Goal: Task Accomplishment & Management: Complete application form

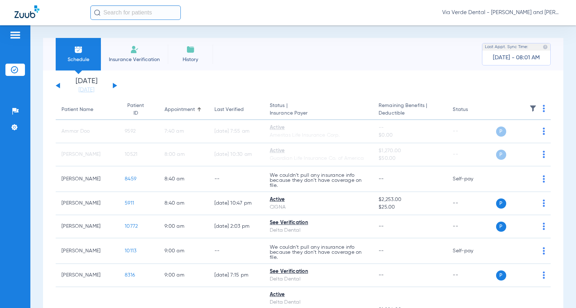
click at [127, 63] on li "Insurance Verification" at bounding box center [134, 54] width 67 height 33
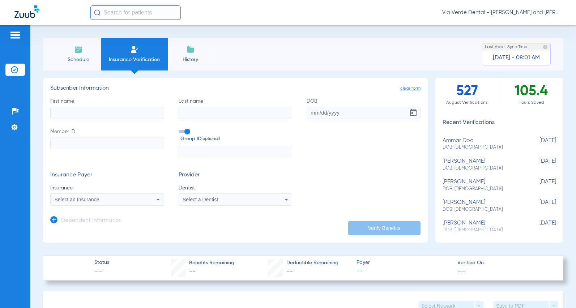
click at [96, 114] on input "First name" at bounding box center [107, 113] width 114 height 12
type input "[PERSON_NAME]"
click at [343, 109] on input "DOB" at bounding box center [364, 113] width 114 height 12
type input "[DATE]"
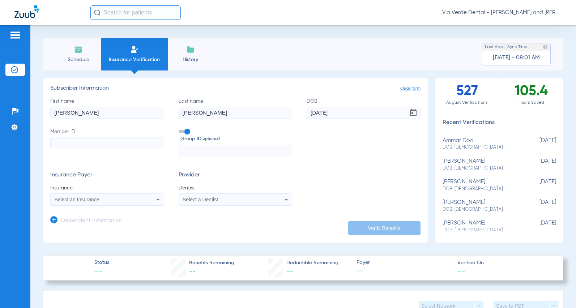
click at [73, 141] on input "Member ID" at bounding box center [107, 143] width 114 height 12
type input "135019407001"
click at [224, 147] on input "text" at bounding box center [236, 151] width 114 height 12
type input "A2305000"
click at [106, 202] on div "Select an Insurance" at bounding box center [97, 199] width 84 height 5
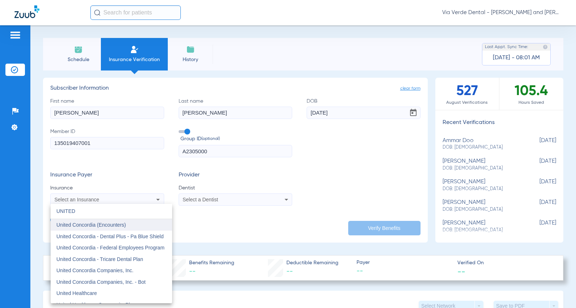
type input "UNITED"
click at [119, 227] on span "United Concordia (Encounters)" at bounding box center [90, 225] width 69 height 6
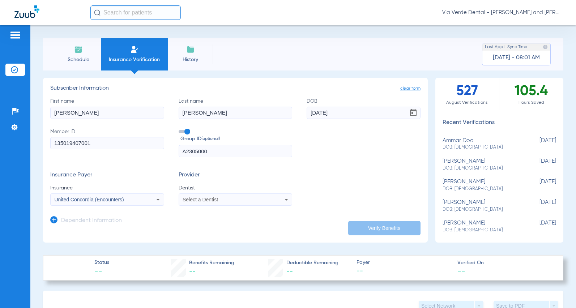
click at [245, 204] on div "Select a Dentist" at bounding box center [235, 199] width 113 height 9
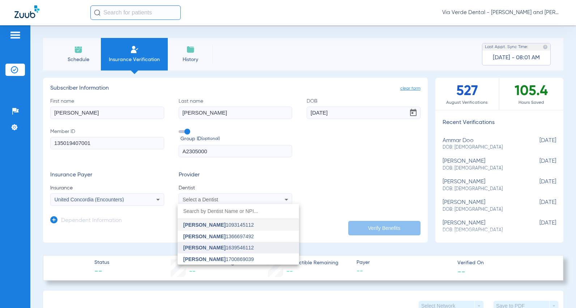
click at [222, 246] on span "[PERSON_NAME] 1639546112" at bounding box center [218, 247] width 71 height 5
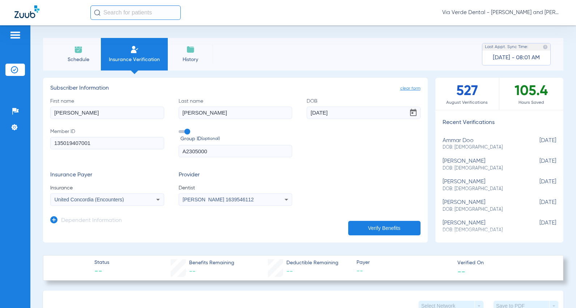
click at [57, 222] on icon at bounding box center [53, 219] width 7 height 7
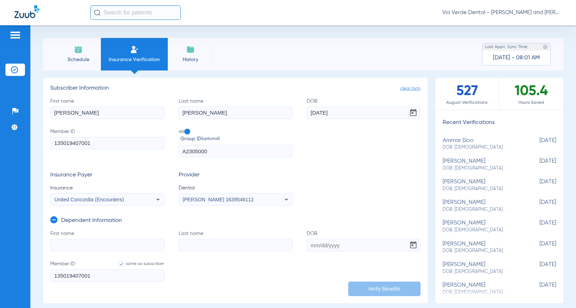
click at [72, 237] on label "First name" at bounding box center [107, 240] width 114 height 21
click at [72, 239] on input "First name" at bounding box center [107, 245] width 114 height 12
click at [69, 241] on input "First name" at bounding box center [107, 245] width 114 height 12
type input "[PERSON_NAME]"
click at [209, 246] on input "Last name" at bounding box center [236, 245] width 114 height 12
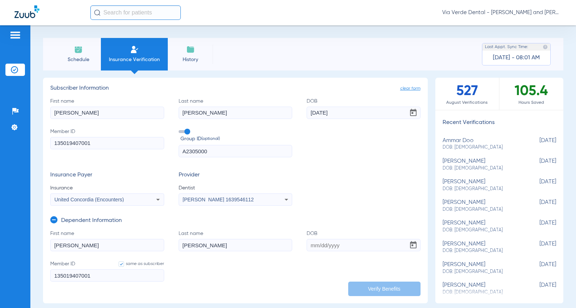
type input "[PERSON_NAME]"
click at [333, 252] on form "First name [PERSON_NAME] Last name [PERSON_NAME] Member ID same as subscriber 1…" at bounding box center [235, 260] width 370 height 61
click at [339, 244] on input "DOB" at bounding box center [364, 245] width 114 height 12
click at [353, 249] on input "DOB Required" at bounding box center [364, 245] width 114 height 12
type input "[DATE]"
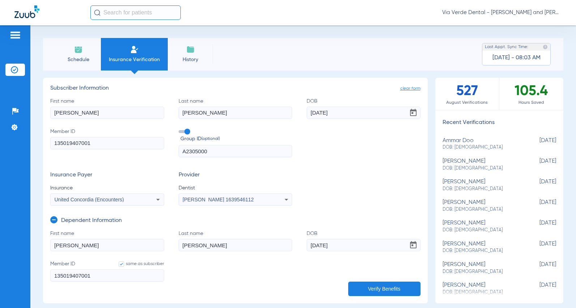
click at [362, 284] on button "Verify Benefits" at bounding box center [384, 289] width 72 height 14
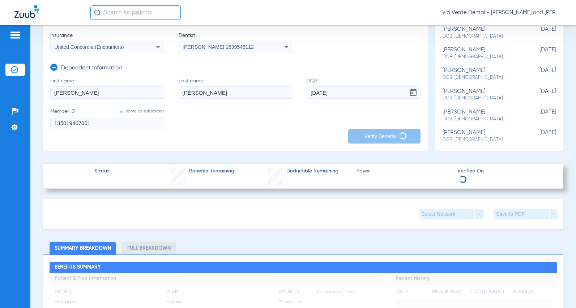
scroll to position [181, 0]
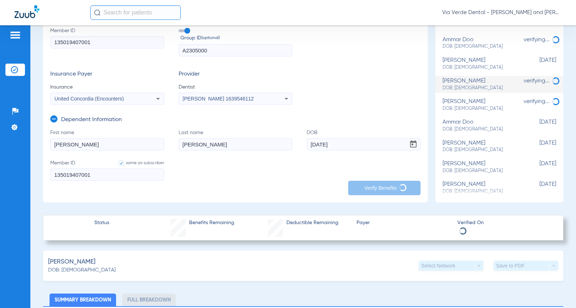
scroll to position [0, 0]
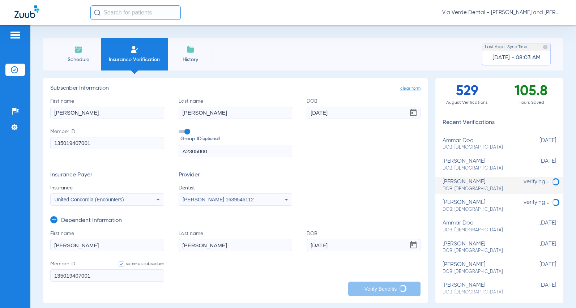
click at [191, 51] on img at bounding box center [190, 49] width 9 height 9
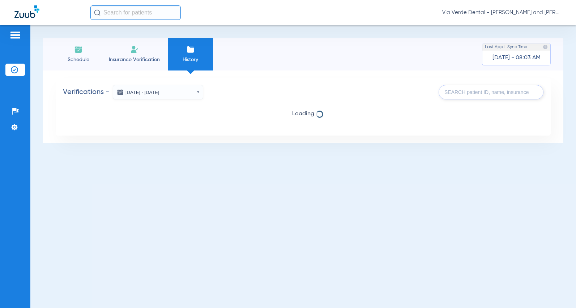
click at [460, 91] on input "text" at bounding box center [491, 92] width 105 height 14
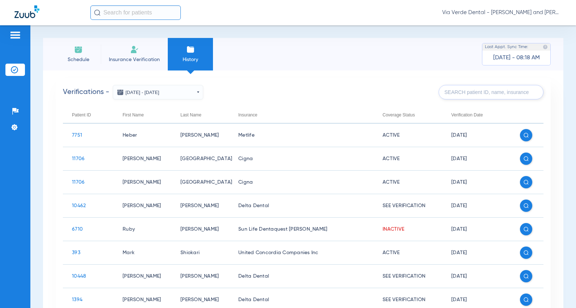
click at [492, 95] on input "text" at bounding box center [491, 92] width 105 height 14
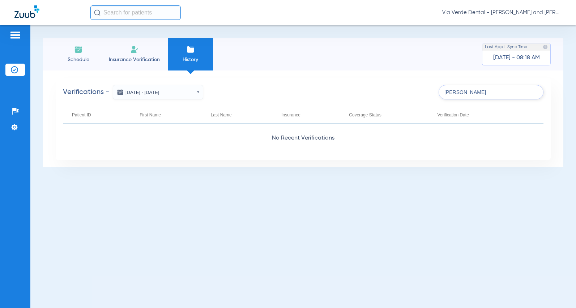
click at [211, 114] on div "Last Name" at bounding box center [221, 115] width 21 height 8
drag, startPoint x: 485, startPoint y: 95, endPoint x: 338, endPoint y: 94, distance: 147.2
click at [338, 94] on div "Verifications - [DATE] - [DATE] [DATE] Su Mo Tu We Th Fr Sa 27 28 29 30 31 1 2 …" at bounding box center [303, 92] width 481 height 14
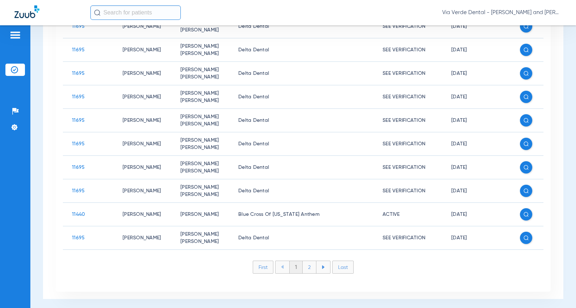
scroll to position [231, 0]
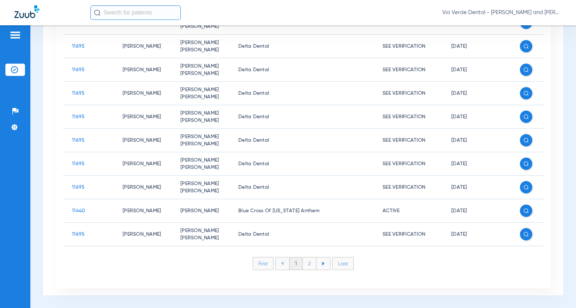
type input "[PERSON_NAME]"
click at [305, 266] on li "2" at bounding box center [310, 263] width 14 height 12
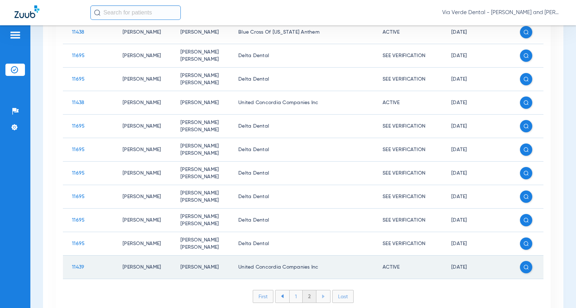
scroll to position [207, 0]
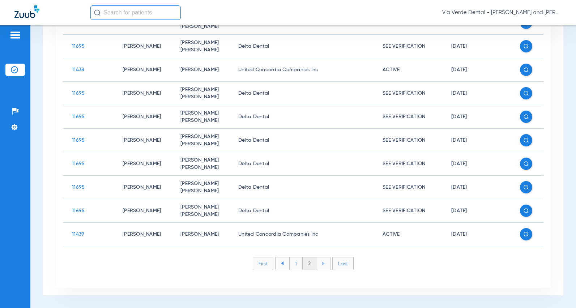
click at [317, 263] on li at bounding box center [323, 263] width 14 height 12
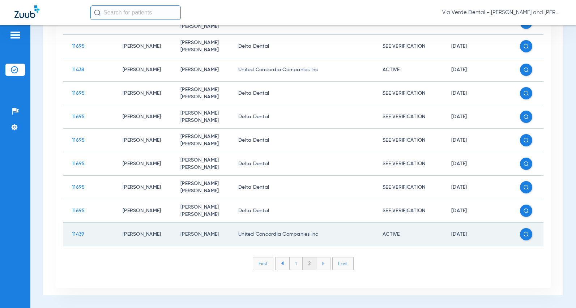
click at [193, 235] on td "[PERSON_NAME]" at bounding box center [200, 235] width 58 height 24
click at [524, 235] on img at bounding box center [526, 234] width 5 height 5
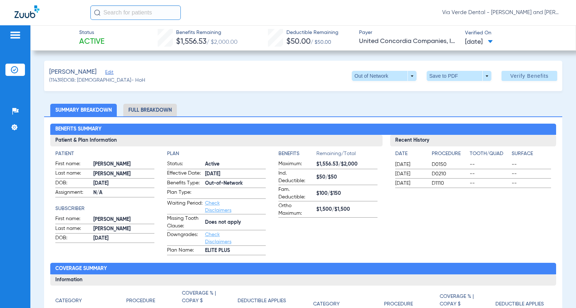
click at [164, 114] on li "Full Breakdown" at bounding box center [150, 110] width 54 height 13
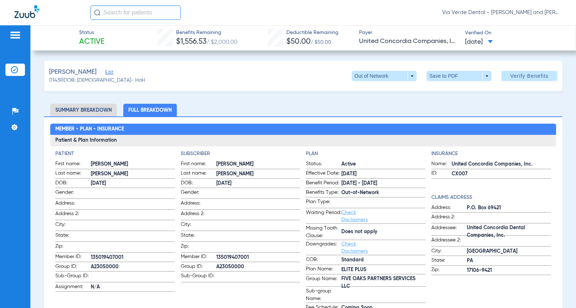
click at [86, 105] on li "Summary Breakdown" at bounding box center [83, 110] width 67 height 13
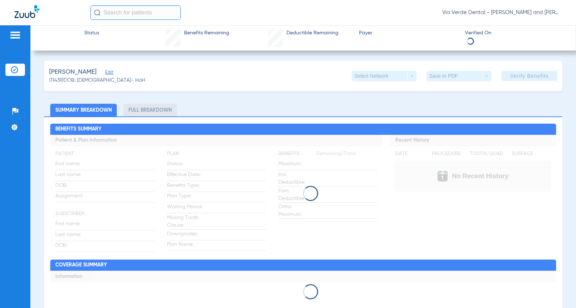
click at [22, 37] on div at bounding box center [15, 36] width 20 height 11
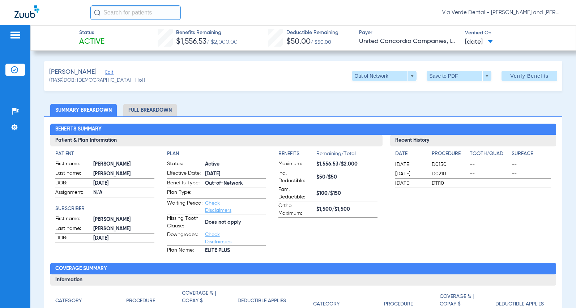
click at [14, 34] on img at bounding box center [15, 35] width 12 height 9
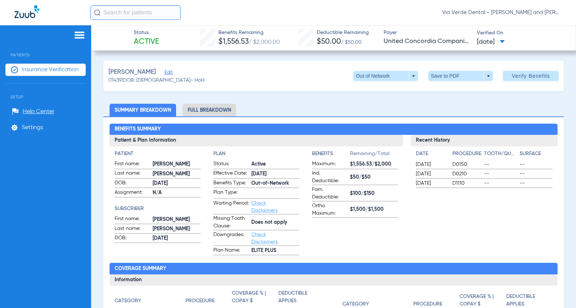
click at [59, 71] on span "Insurance Verification" at bounding box center [50, 69] width 57 height 7
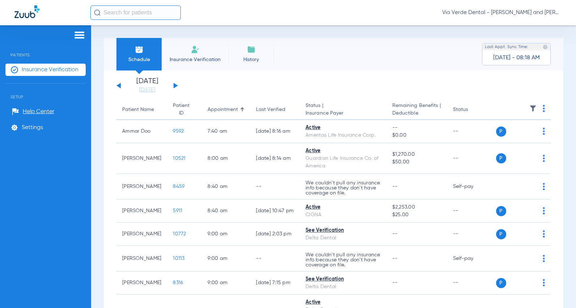
click at [124, 89] on div "[DATE] [DATE] [DATE] [DATE] [DATE] [DATE] [DATE] [DATE] [DATE] [DATE] [DATE] [D…" at bounding box center [146, 86] width 61 height 16
click at [139, 87] on link "[DATE]" at bounding box center [146, 89] width 43 height 7
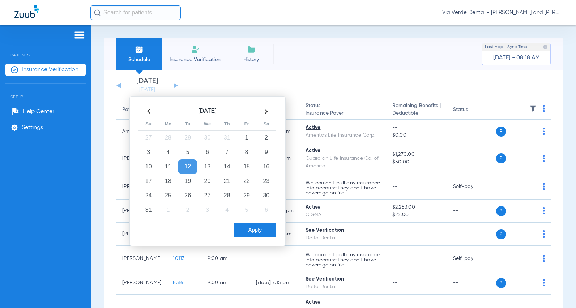
click at [150, 111] on th at bounding box center [149, 112] width 20 height 12
click at [149, 114] on th at bounding box center [149, 112] width 20 height 12
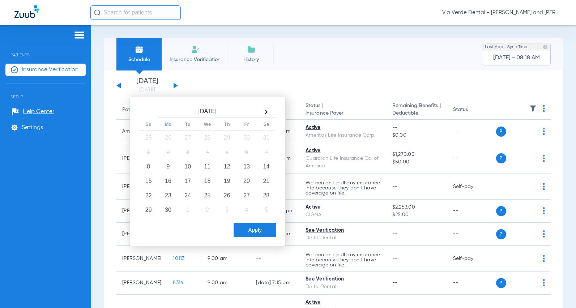
click at [148, 114] on th at bounding box center [149, 112] width 20 height 12
click at [265, 84] on app-single-date-navigator "[DATE] [DATE] [DATE] [DATE] [DATE] [DATE] [DATE] [DATE] [DATE] [DATE] [DATE] [D…" at bounding box center [333, 86] width 434 height 16
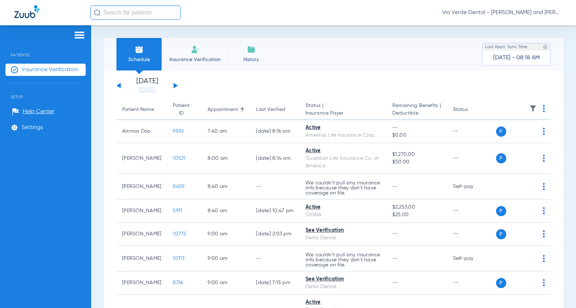
click at [186, 62] on span "Insurance Verification" at bounding box center [195, 59] width 56 height 7
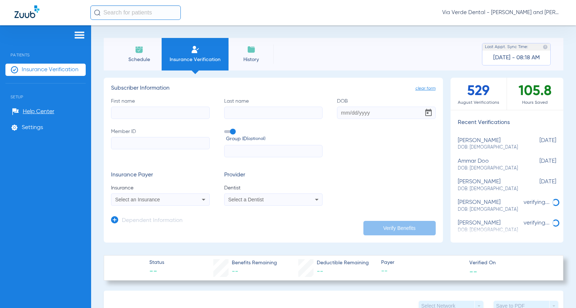
click at [158, 110] on input "First name" at bounding box center [160, 113] width 99 height 12
click at [188, 196] on div "Select an Insurance" at bounding box center [160, 199] width 98 height 9
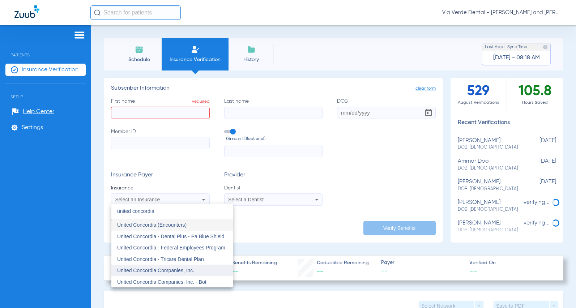
type input "united concordia"
click at [188, 269] on span "United Concordia Companies, Inc." at bounding box center [155, 271] width 77 height 6
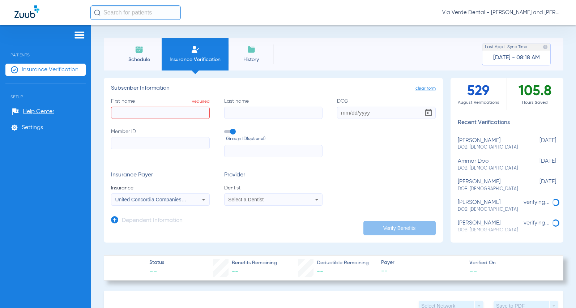
click at [148, 113] on input "First name Required" at bounding box center [160, 113] width 99 height 12
type input "[PERSON_NAME]"
click at [361, 128] on div "First name [PERSON_NAME] Last name [PERSON_NAME] DOB Member ID Group ID (option…" at bounding box center [273, 128] width 325 height 60
click at [362, 119] on div "First name [PERSON_NAME] Last name [PERSON_NAME] DOB Member ID Group ID (option…" at bounding box center [273, 128] width 325 height 60
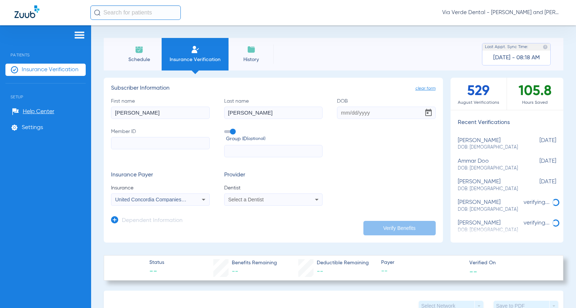
click at [362, 115] on input "DOB" at bounding box center [386, 113] width 99 height 12
click at [385, 112] on input "DOB Required" at bounding box center [386, 113] width 99 height 12
type input "[DATE]"
click at [117, 141] on input "Member ID" at bounding box center [160, 143] width 99 height 12
click at [159, 149] on input "Member ID Required" at bounding box center [160, 143] width 99 height 12
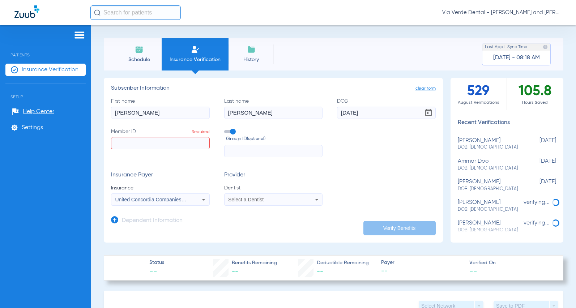
paste input "135019407001"
type input "135019407001"
click at [234, 144] on div "Group ID (optional)" at bounding box center [273, 143] width 99 height 30
click at [238, 151] on input "text" at bounding box center [273, 151] width 99 height 12
click at [248, 199] on span "Select a Dentist" at bounding box center [245, 200] width 35 height 6
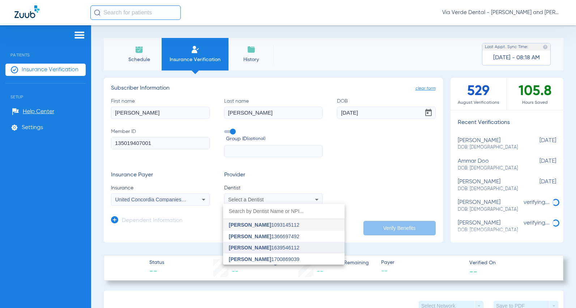
click at [254, 243] on mat-option "[PERSON_NAME] 1639546112" at bounding box center [284, 248] width 122 height 12
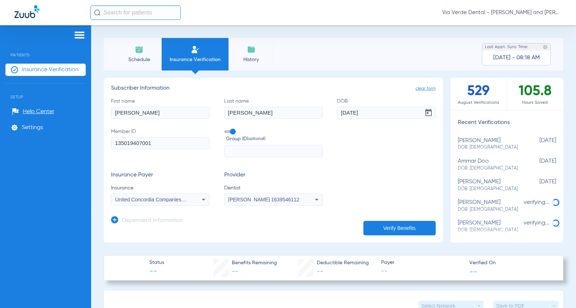
click at [115, 219] on icon at bounding box center [114, 219] width 7 height 7
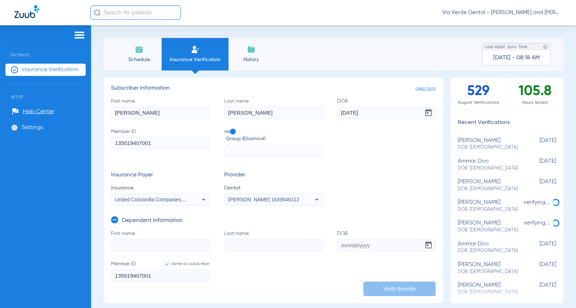
click at [136, 240] on input "First name" at bounding box center [160, 245] width 99 height 12
type input "[PERSON_NAME]"
click at [372, 247] on input "DOB" at bounding box center [386, 245] width 99 height 12
type input "[DATE]"
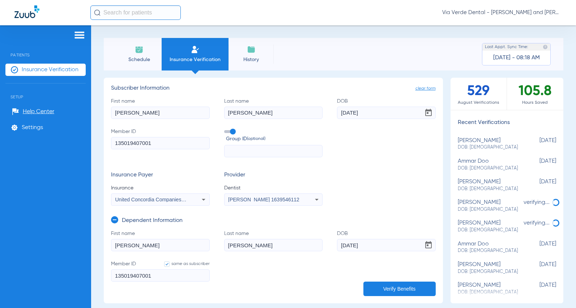
click at [406, 283] on button "Verify Benefits" at bounding box center [399, 289] width 72 height 14
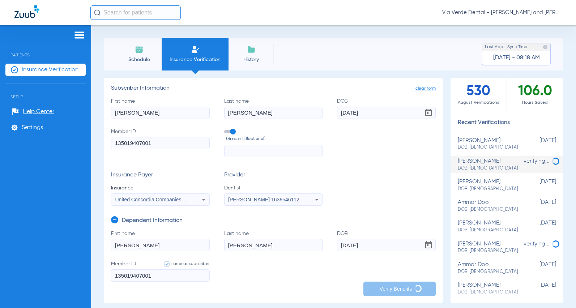
scroll to position [181, 0]
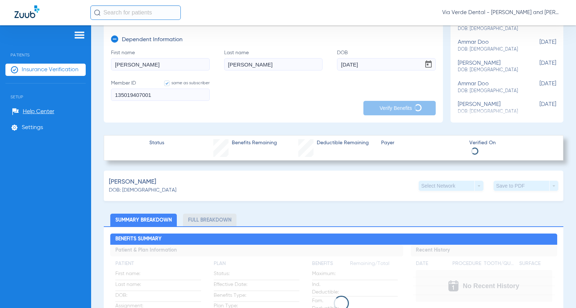
click at [533, 304] on div at bounding box center [333, 303] width 447 height 15
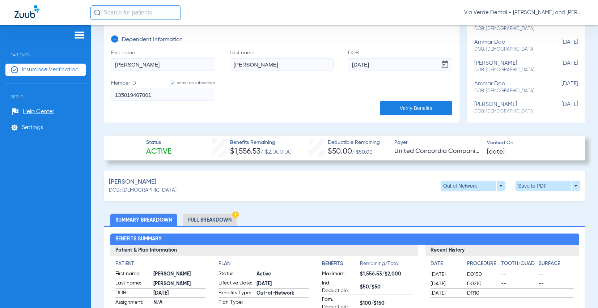
click at [200, 217] on li "Full Breakdown" at bounding box center [210, 220] width 54 height 13
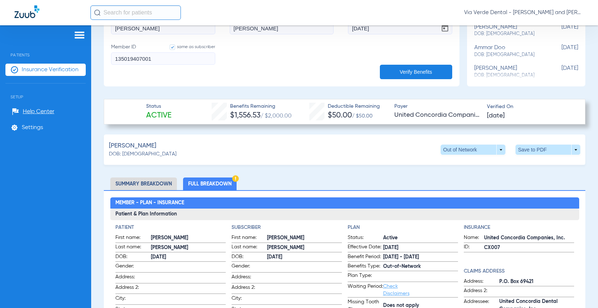
scroll to position [253, 0]
